Goal: Complete application form

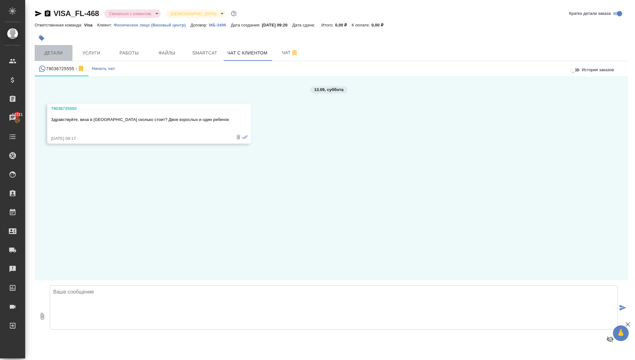
click at [65, 56] on span "Детали" at bounding box center [53, 53] width 30 height 8
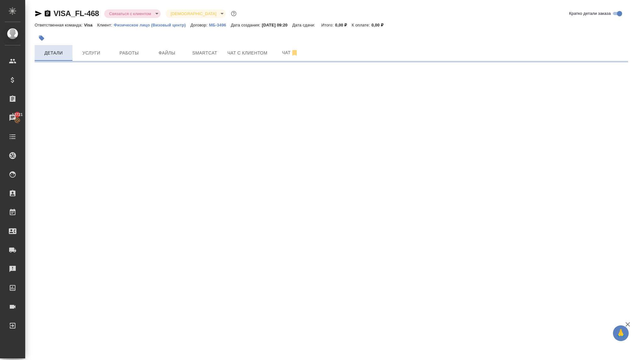
select select "RU"
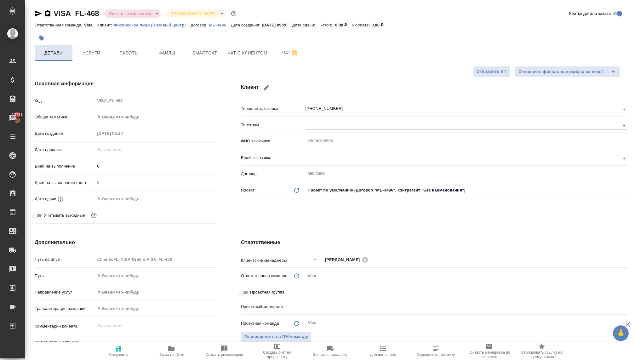
type textarea "x"
type input "[PERSON_NAME]"
type input "Гудина Александра"
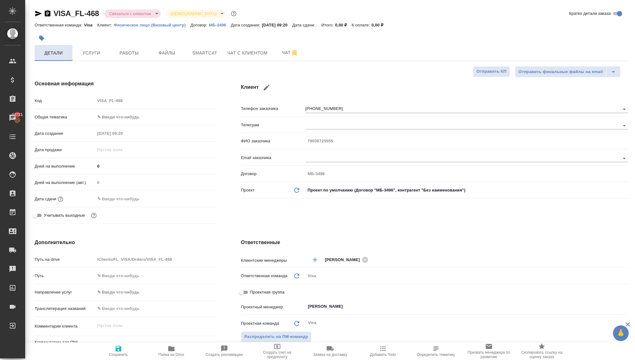
type textarea "x"
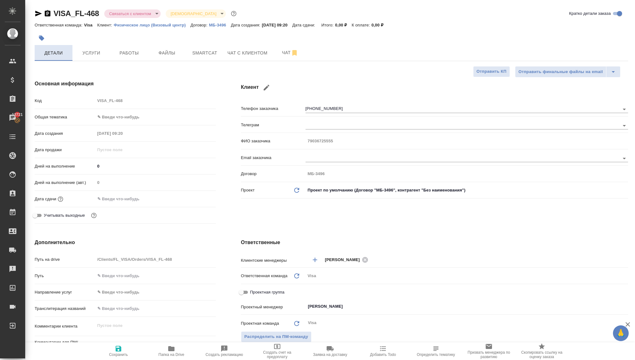
type textarea "x"
